Goal: Task Accomplishment & Management: Manage account settings

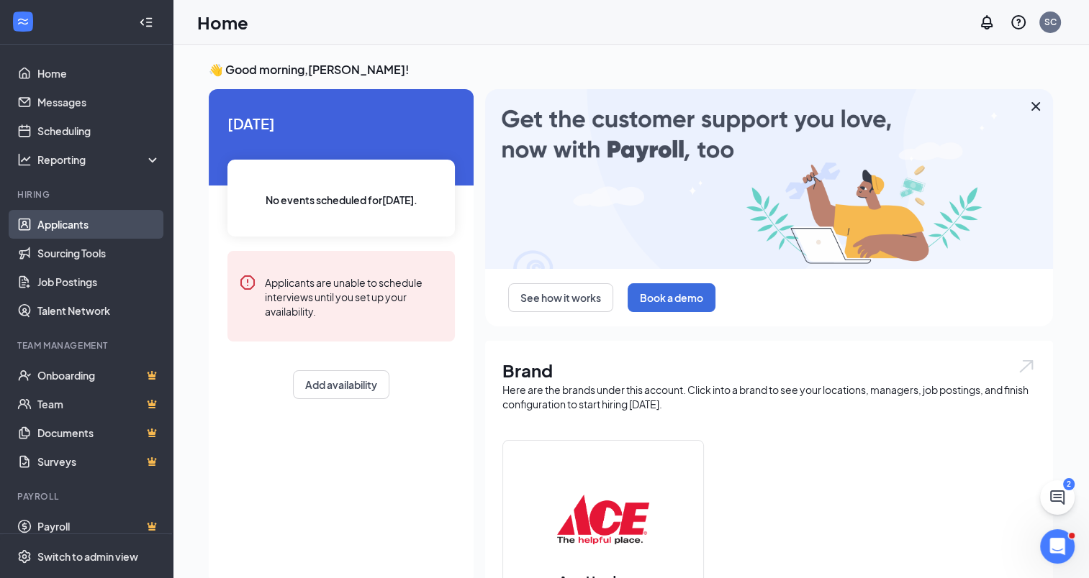
click at [75, 222] on link "Applicants" at bounding box center [98, 224] width 123 height 29
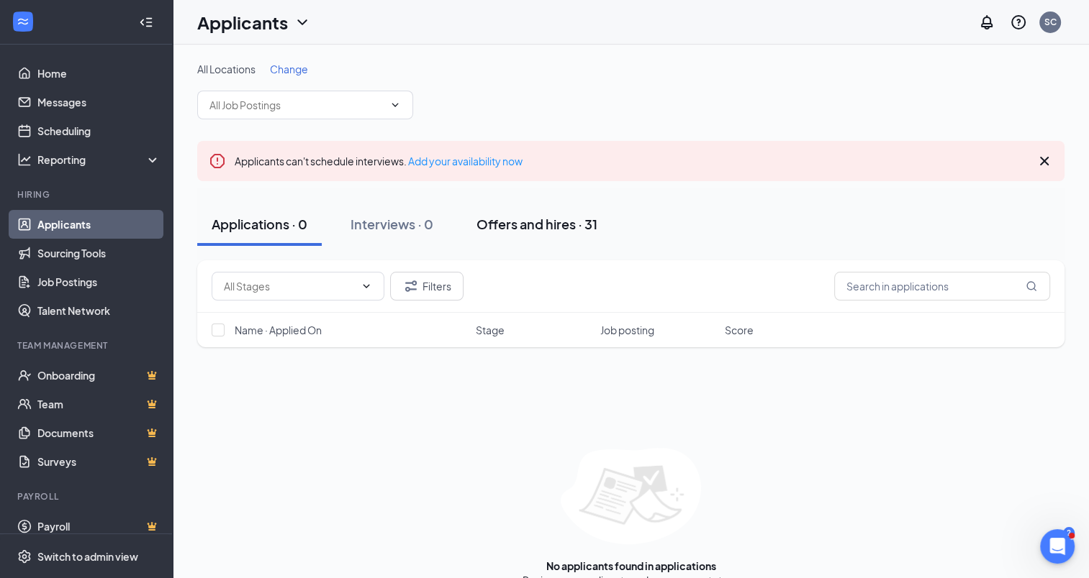
click at [519, 223] on div "Offers and hires · 31" at bounding box center [536, 224] width 121 height 18
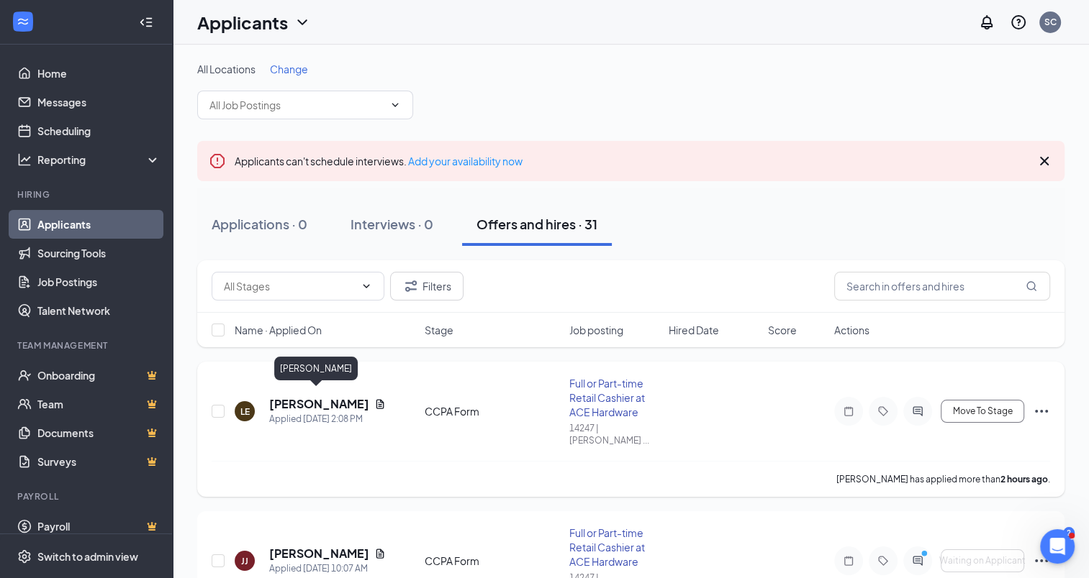
click at [312, 396] on h5 "[PERSON_NAME]" at bounding box center [318, 404] width 99 height 16
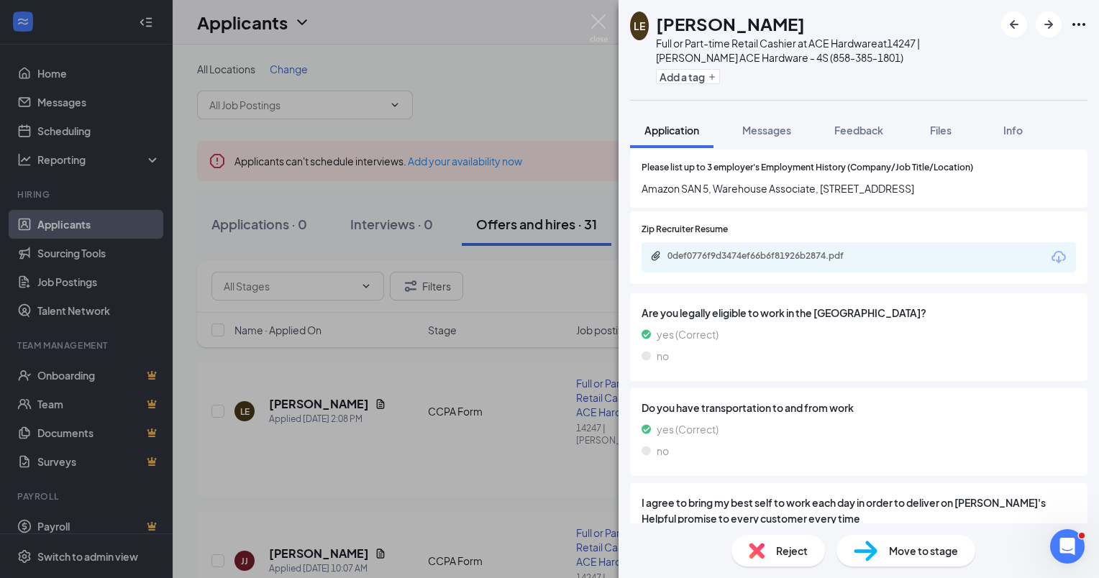
scroll to position [1387, 0]
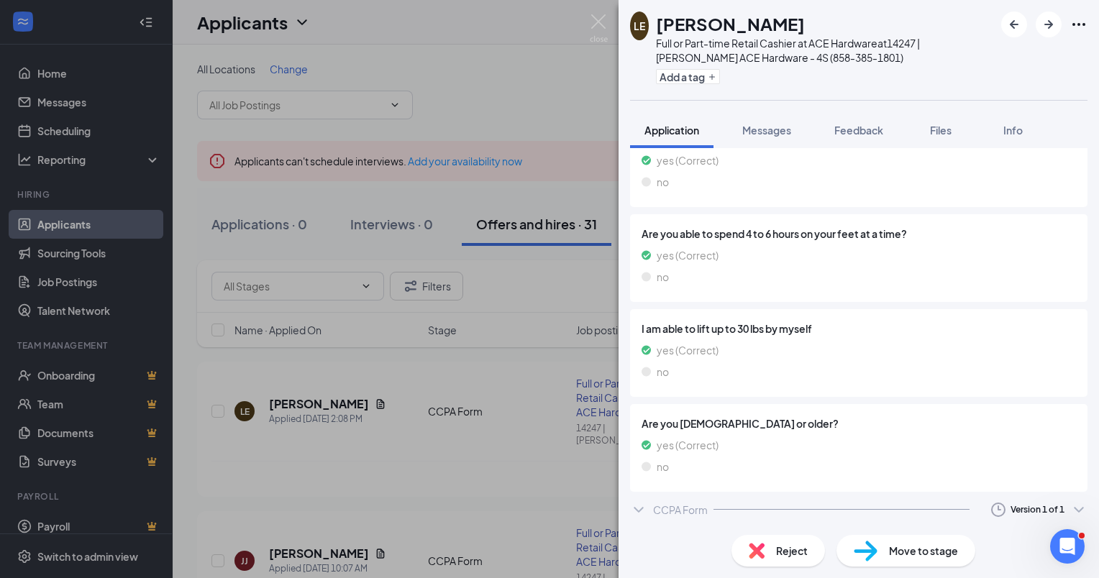
click at [791, 554] on span "Reject" at bounding box center [792, 551] width 32 height 16
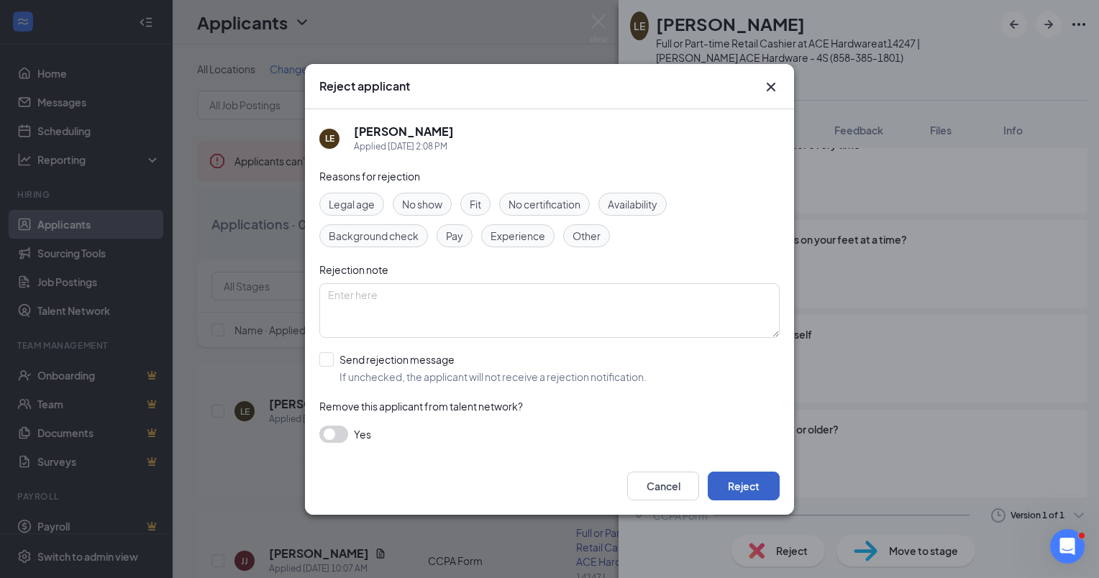
click at [755, 486] on button "Reject" at bounding box center [744, 486] width 72 height 29
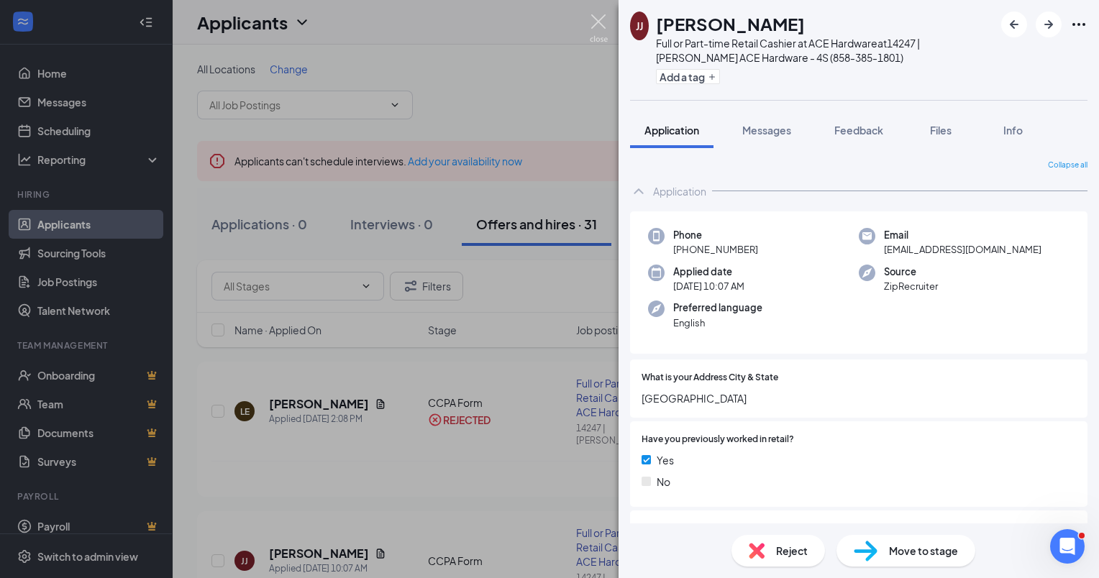
click at [601, 26] on img at bounding box center [599, 28] width 18 height 28
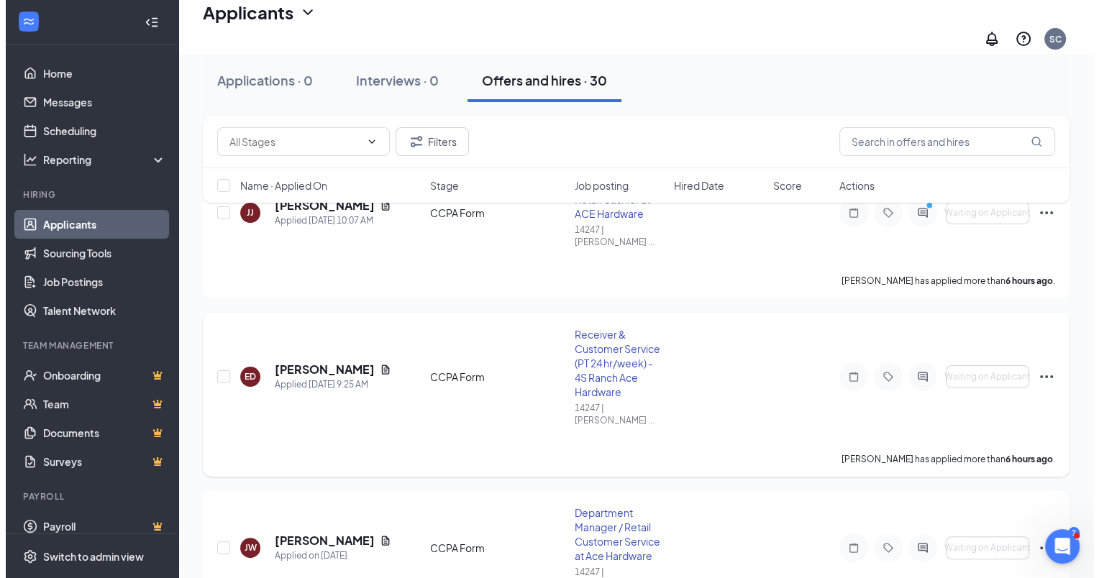
scroll to position [216, 0]
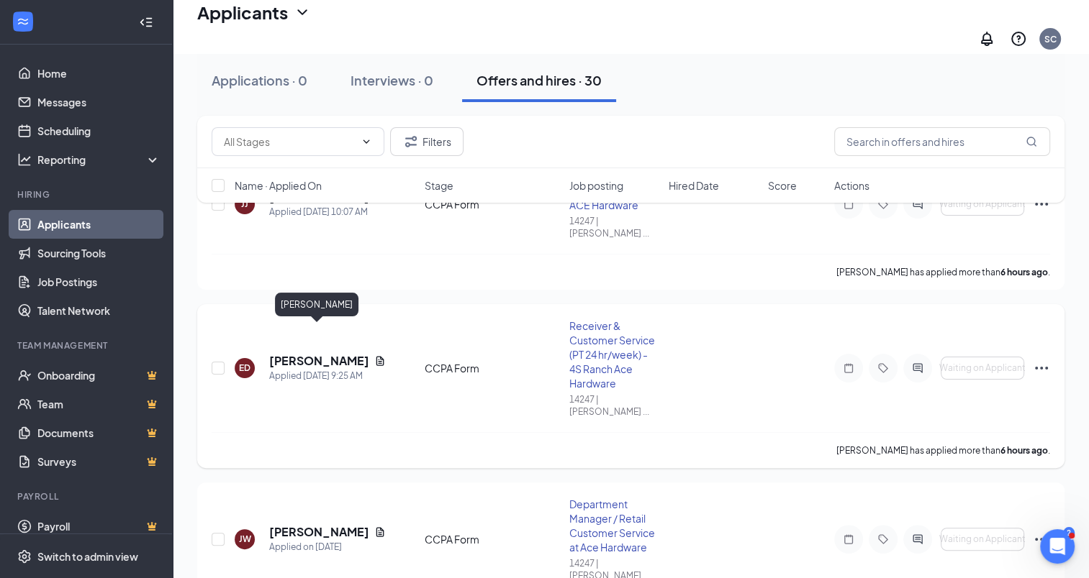
click at [332, 353] on h5 "[PERSON_NAME]" at bounding box center [318, 361] width 99 height 16
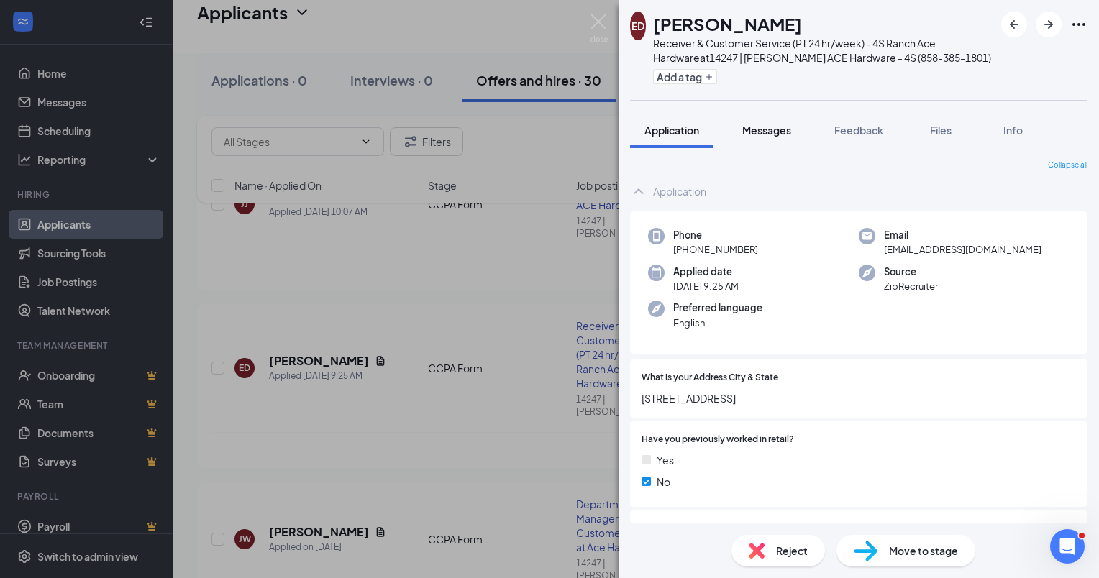
click at [779, 128] on span "Messages" at bounding box center [766, 130] width 49 height 13
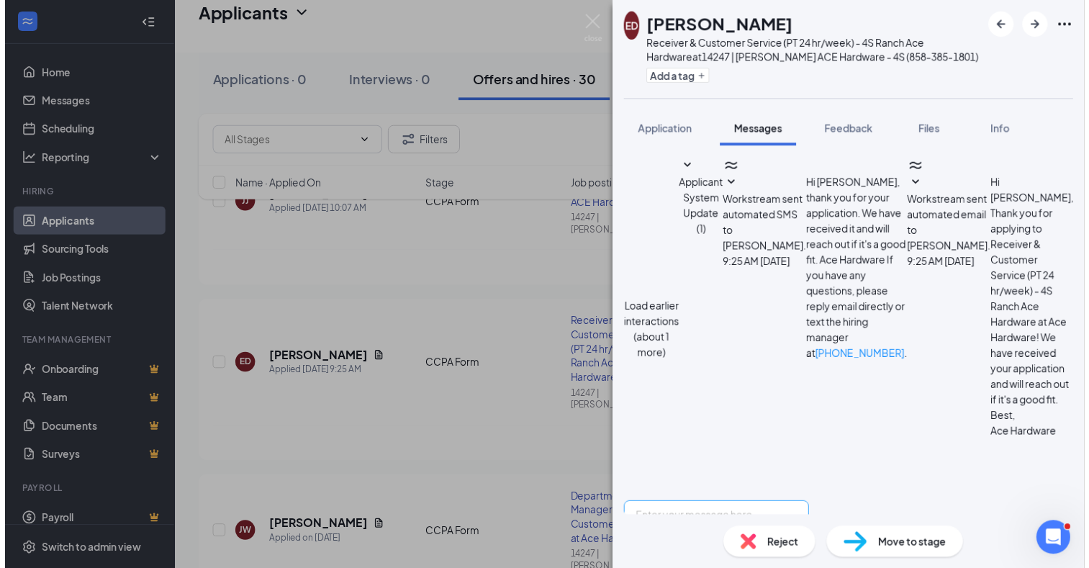
scroll to position [660, 0]
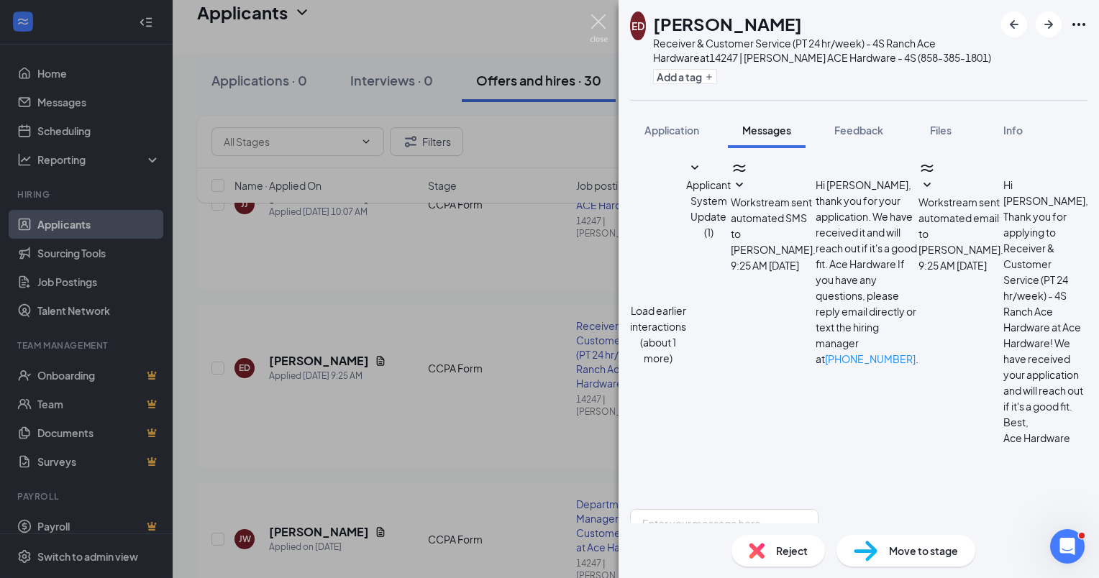
click at [598, 24] on img at bounding box center [599, 28] width 18 height 28
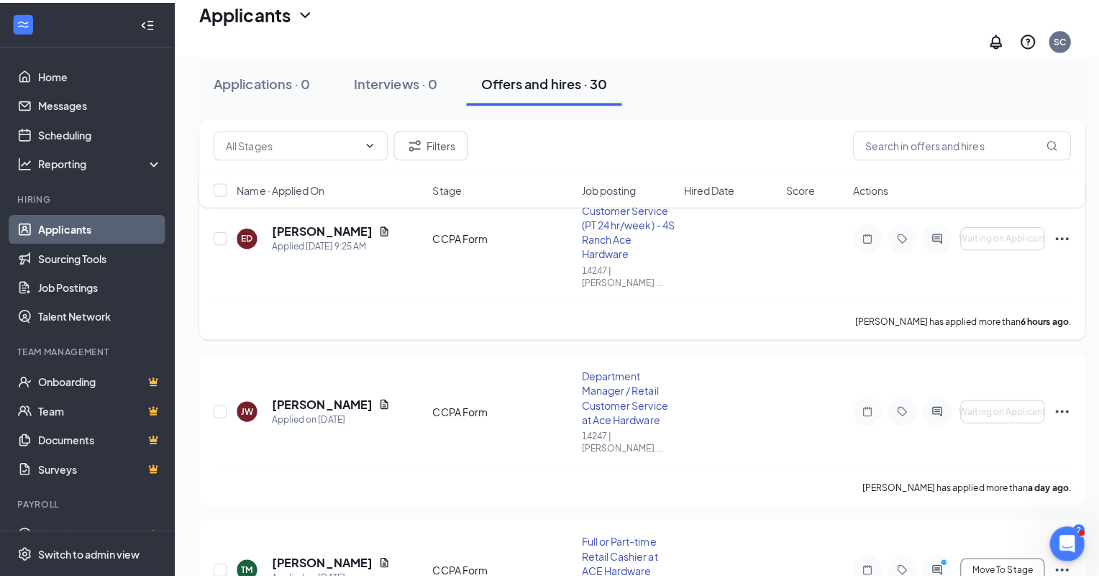
scroll to position [432, 0]
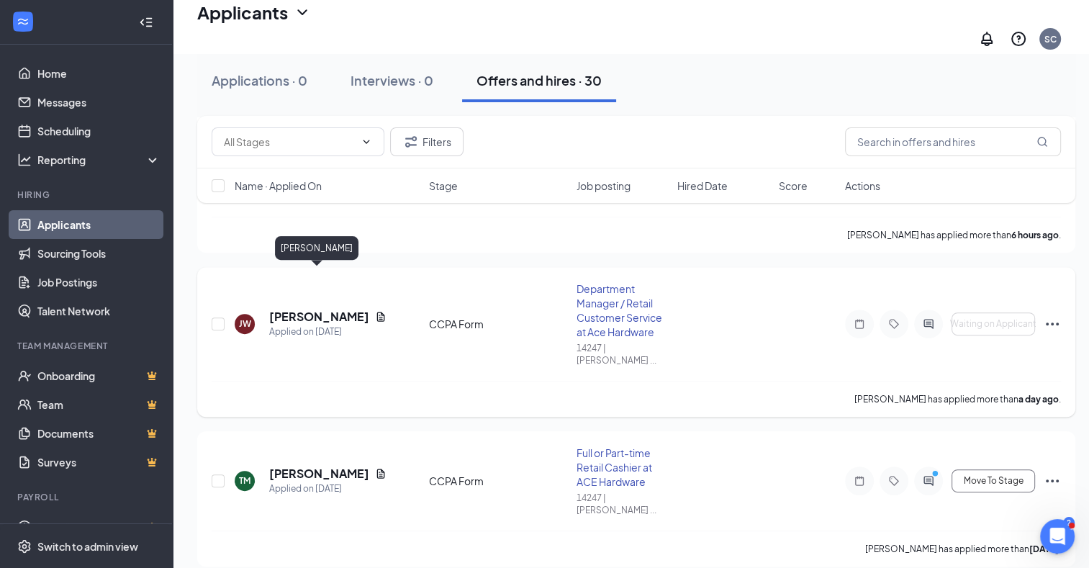
click at [304, 309] on h5 "[PERSON_NAME]" at bounding box center [319, 317] width 100 height 16
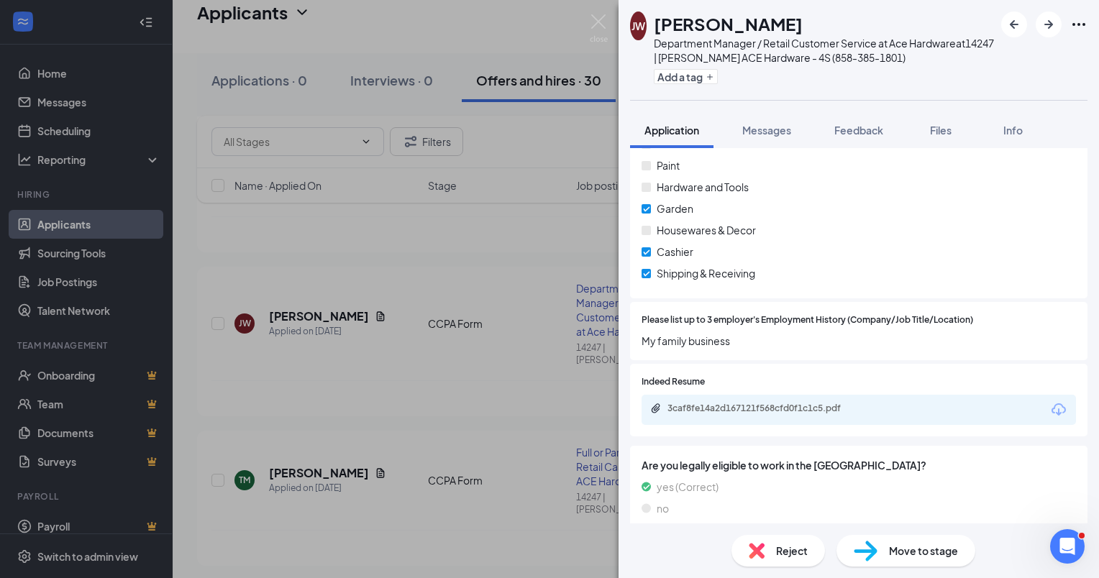
scroll to position [955, 0]
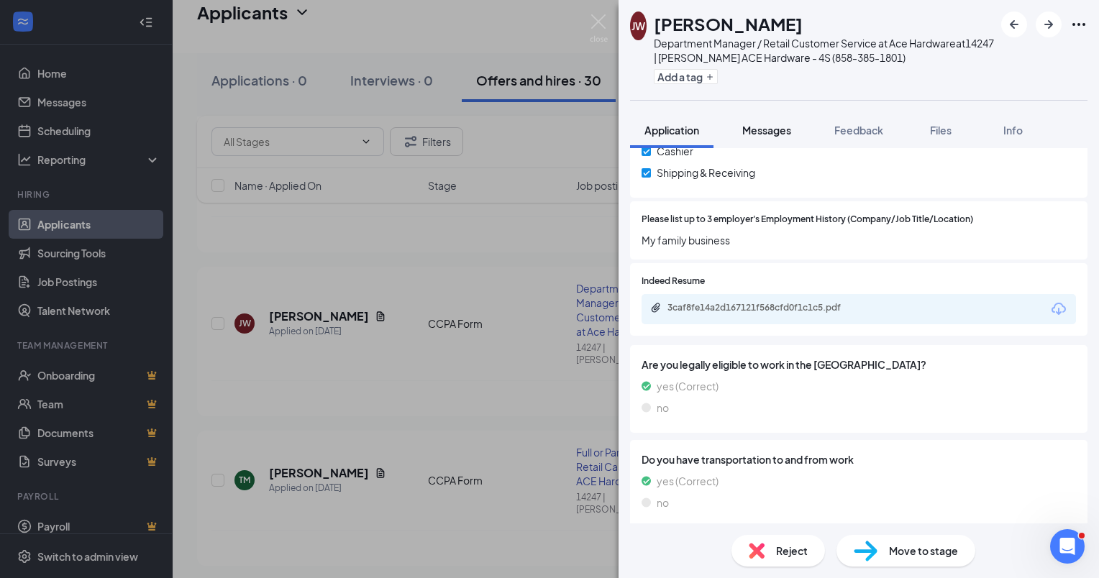
click at [772, 129] on span "Messages" at bounding box center [766, 130] width 49 height 13
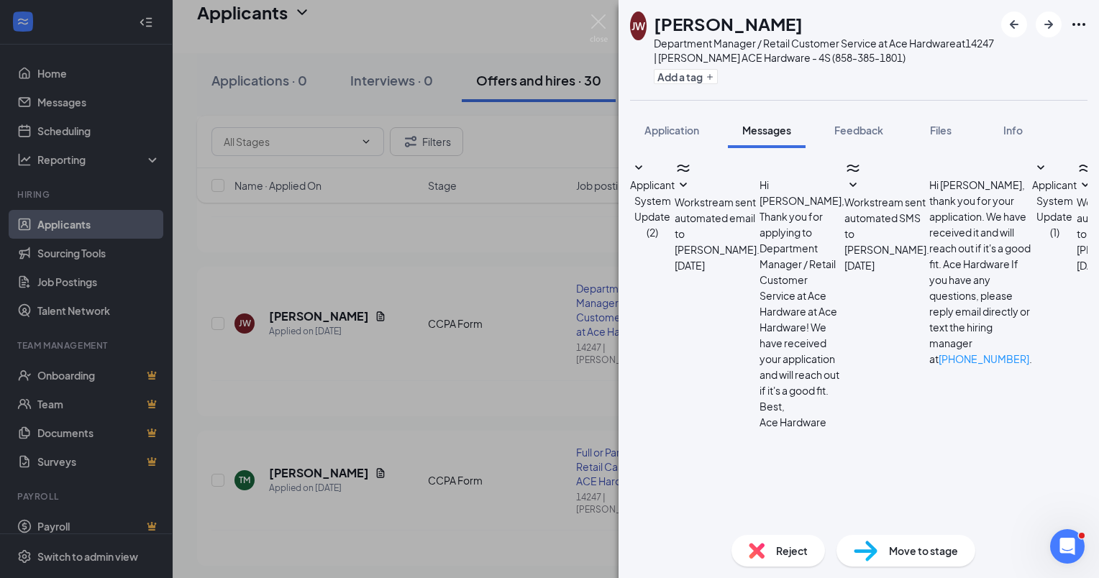
scroll to position [137, 0]
click at [673, 119] on button "Application" at bounding box center [671, 130] width 83 height 36
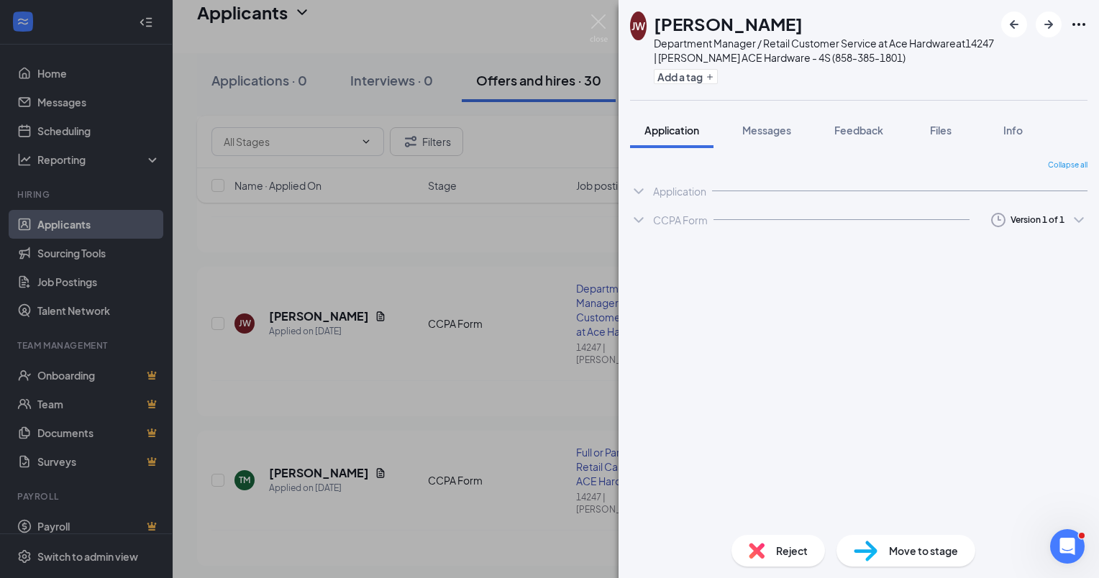
click at [676, 124] on span "Application" at bounding box center [672, 130] width 55 height 13
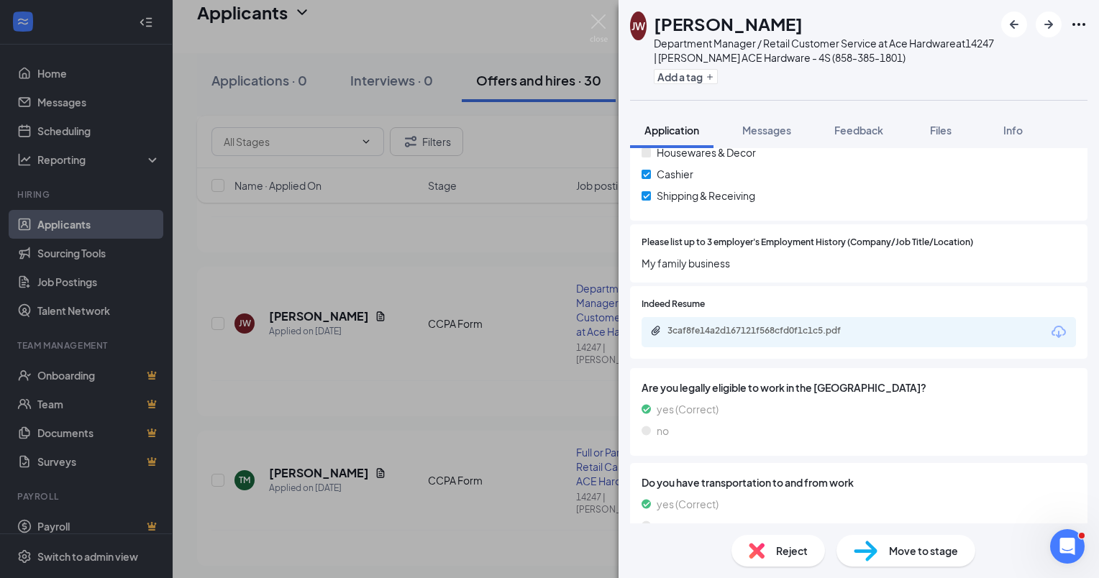
scroll to position [935, 0]
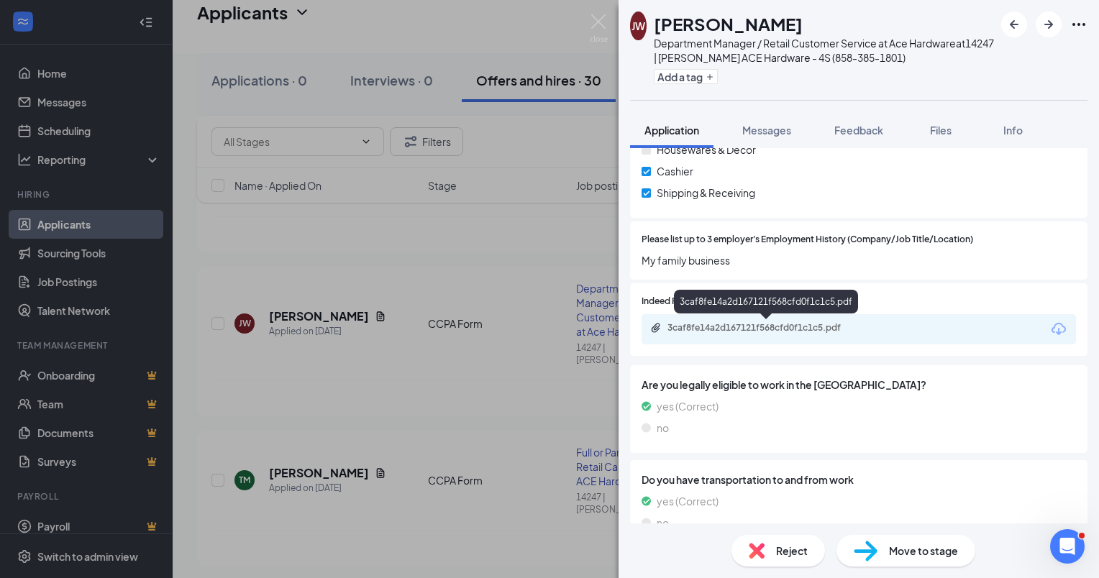
click at [763, 327] on div "3caf8fe14a2d167121f568cfd0f1c1c5.pdf" at bounding box center [768, 328] width 201 height 12
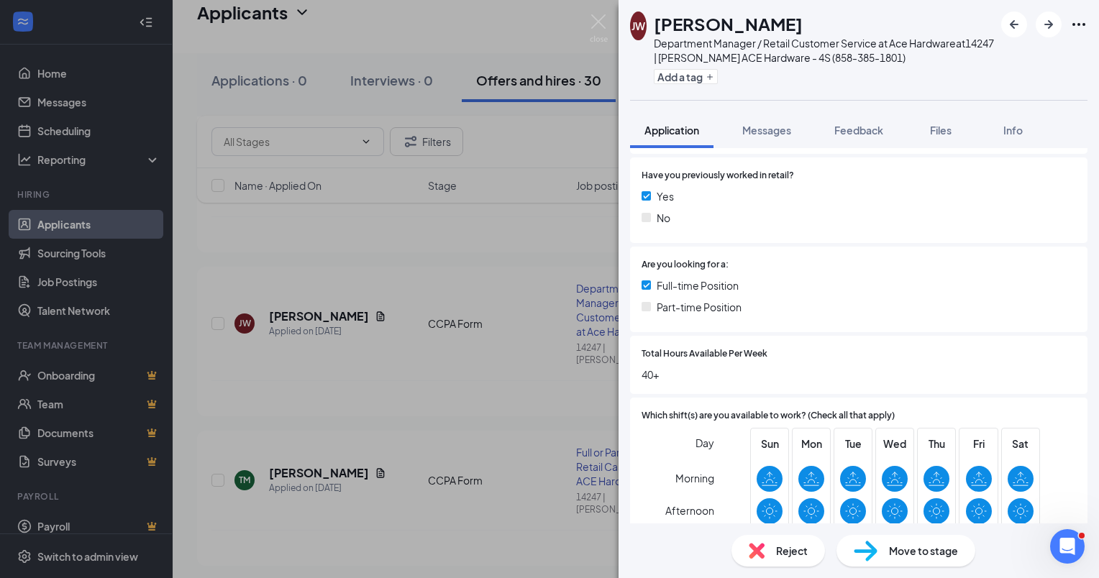
scroll to position [360, 0]
